Goal: Communication & Community: Participate in discussion

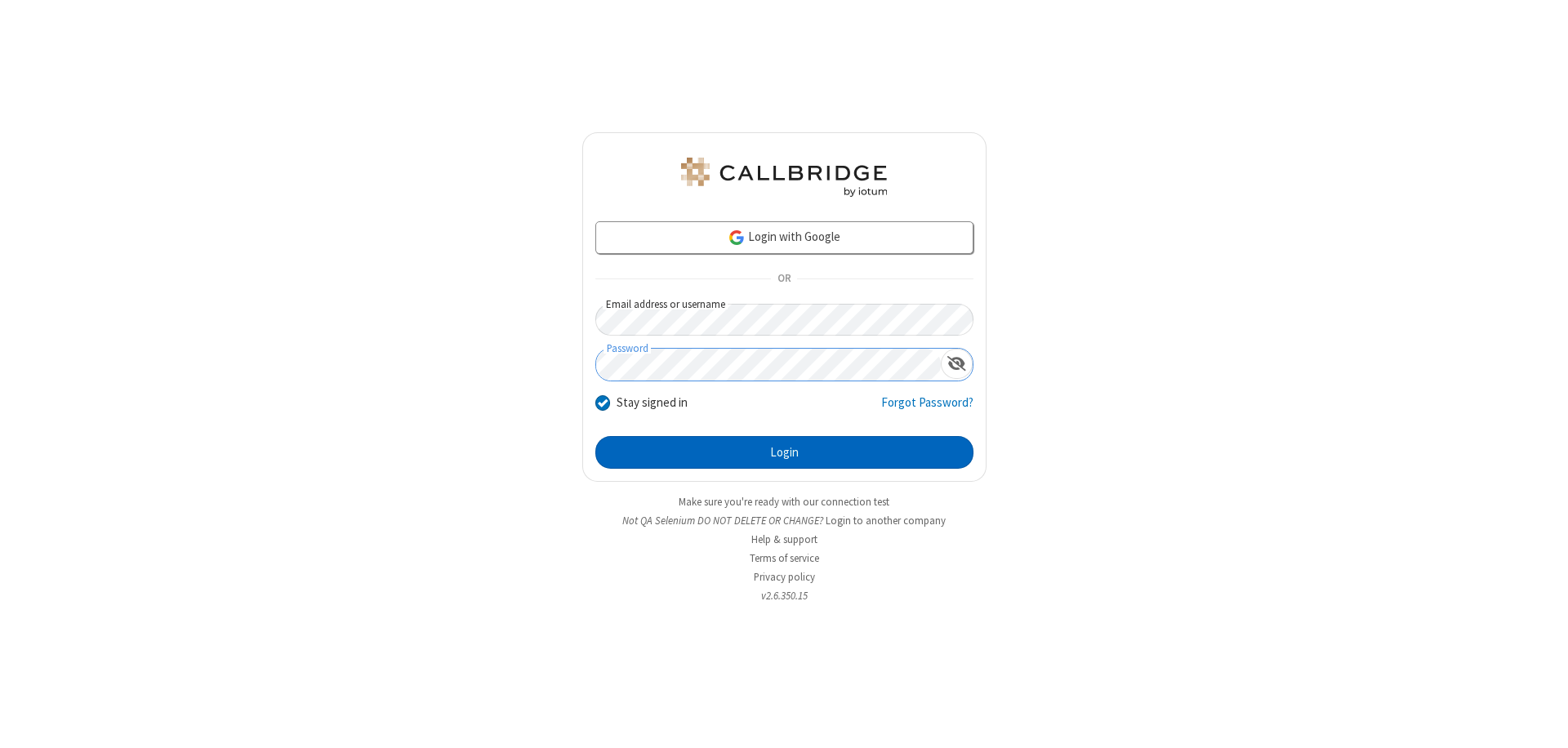
click at [784, 452] on button "Login" at bounding box center [784, 452] width 378 height 33
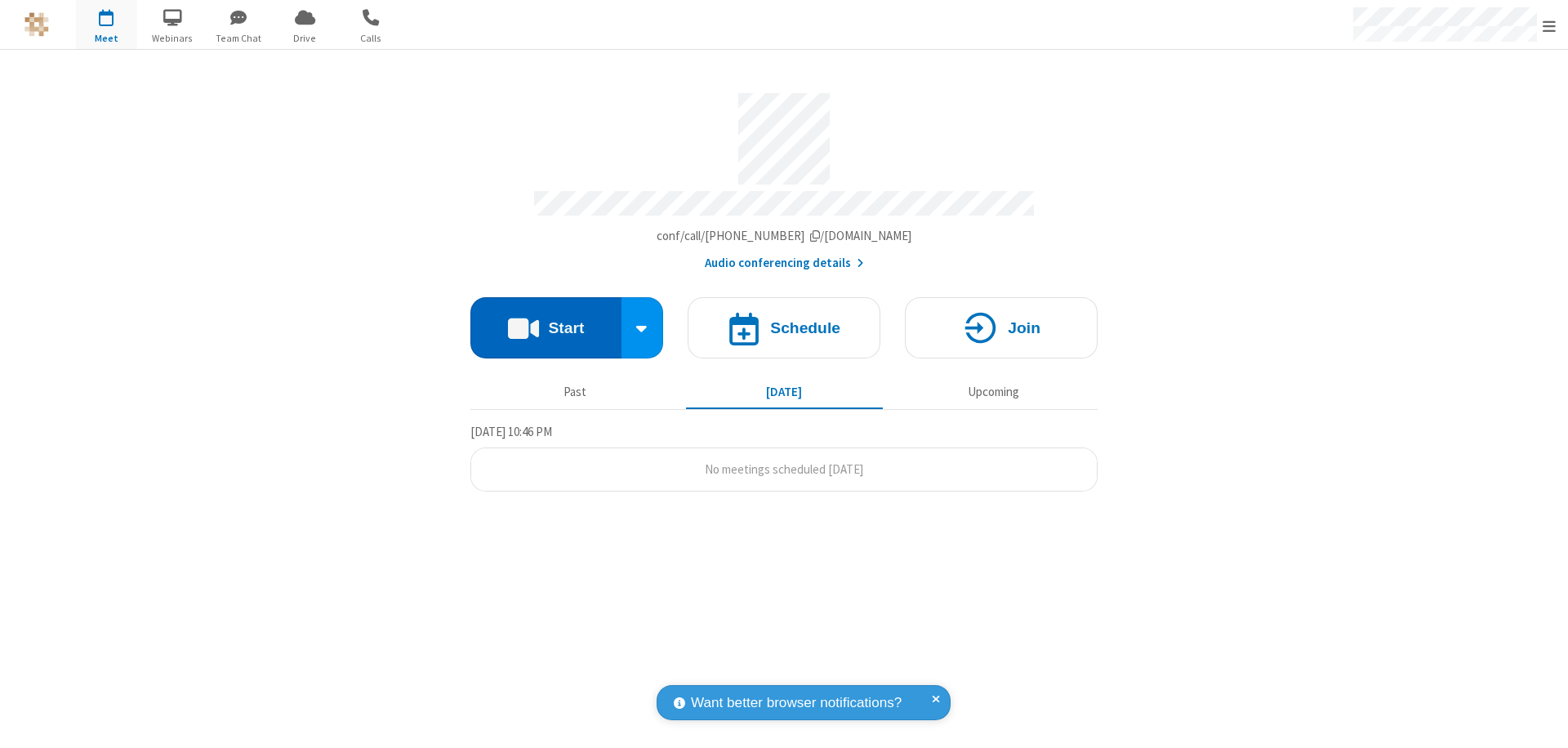
click at [545, 320] on button "Start" at bounding box center [546, 327] width 151 height 61
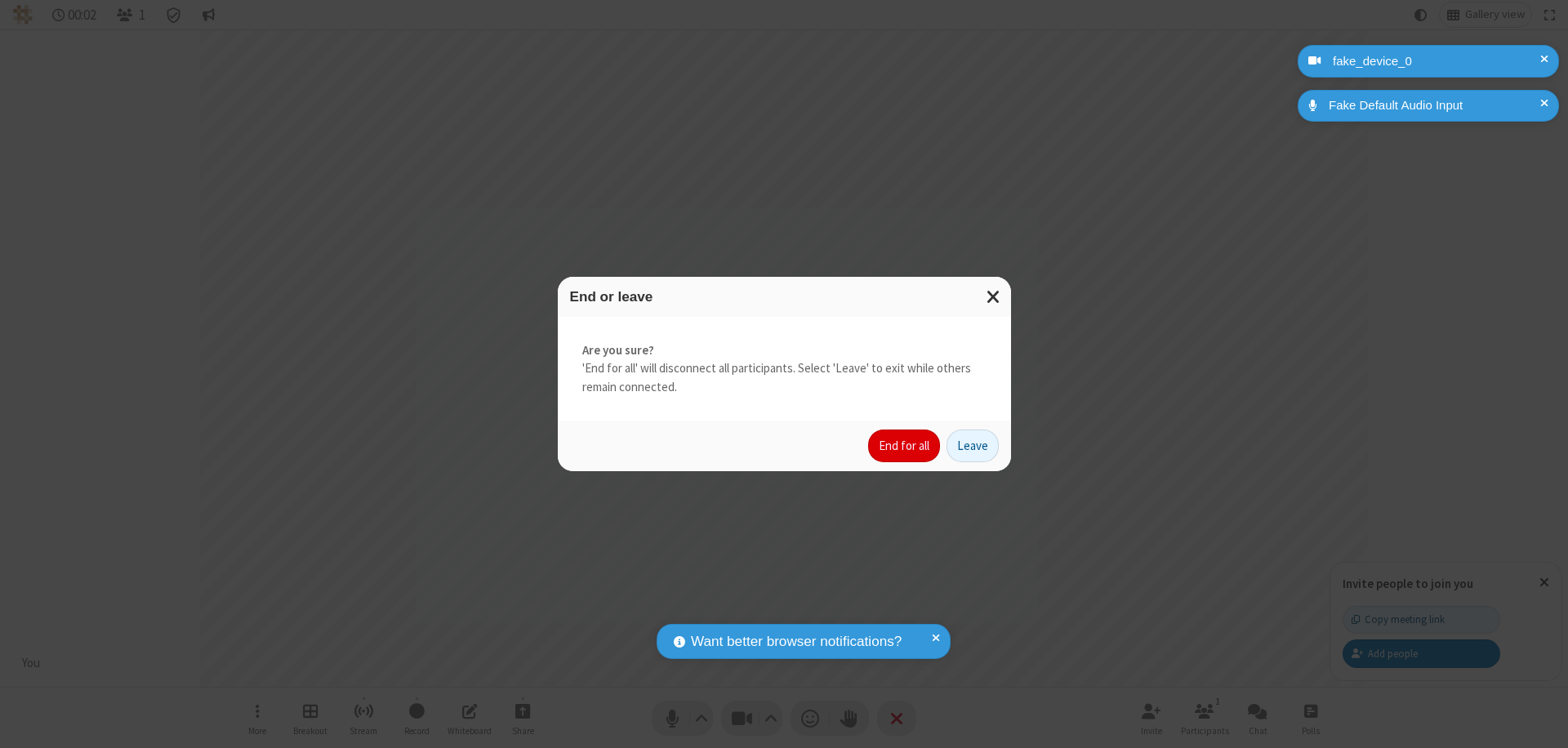
click at [905, 446] on button "End for all" at bounding box center [904, 446] width 72 height 33
